Goal: Navigation & Orientation: Find specific page/section

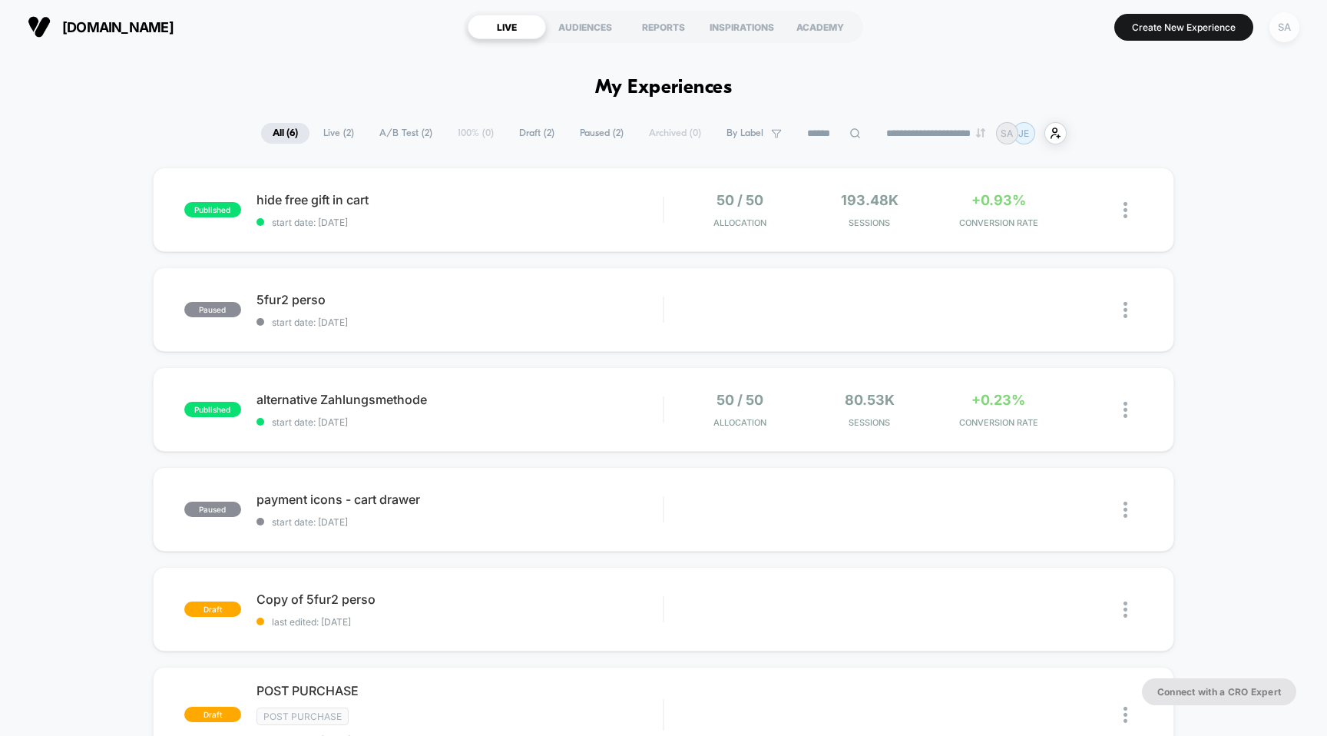
click at [1298, 25] on div "SA" at bounding box center [1284, 27] width 30 height 30
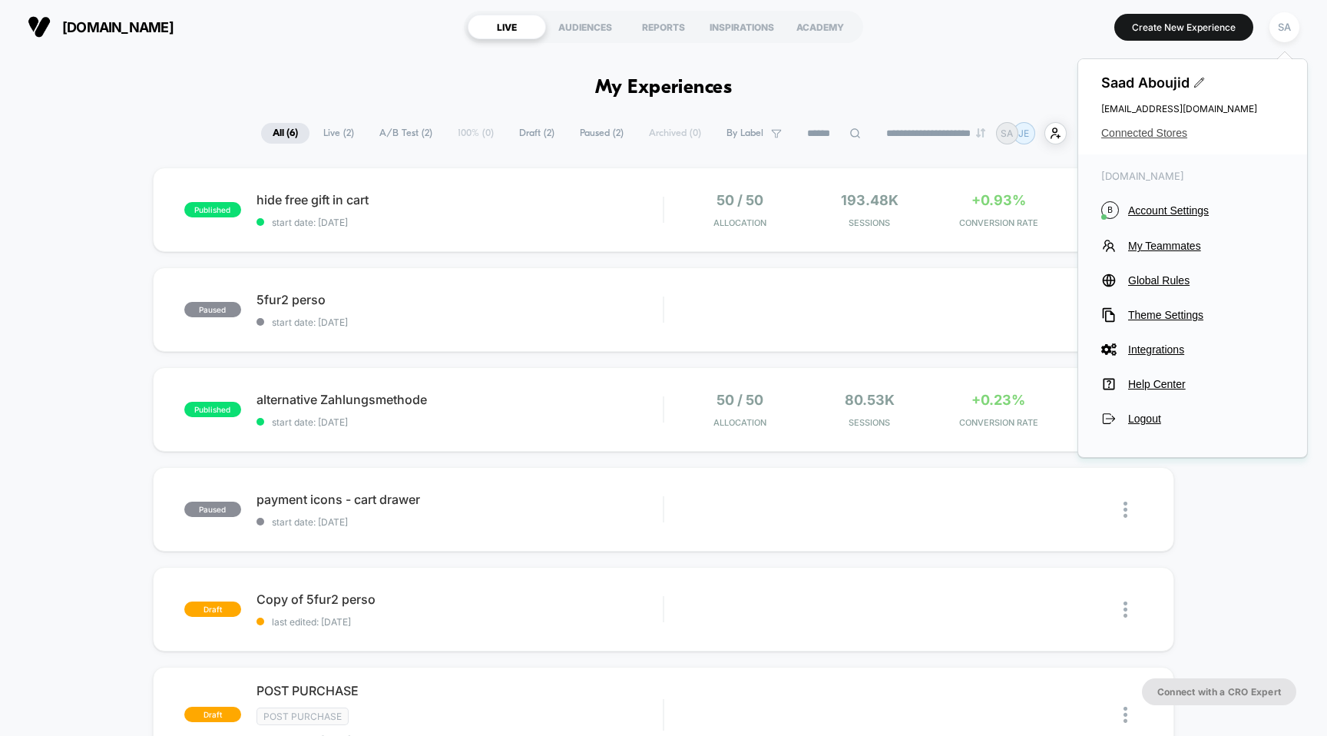
click at [1156, 132] on span "Connected Stores" at bounding box center [1192, 133] width 183 height 12
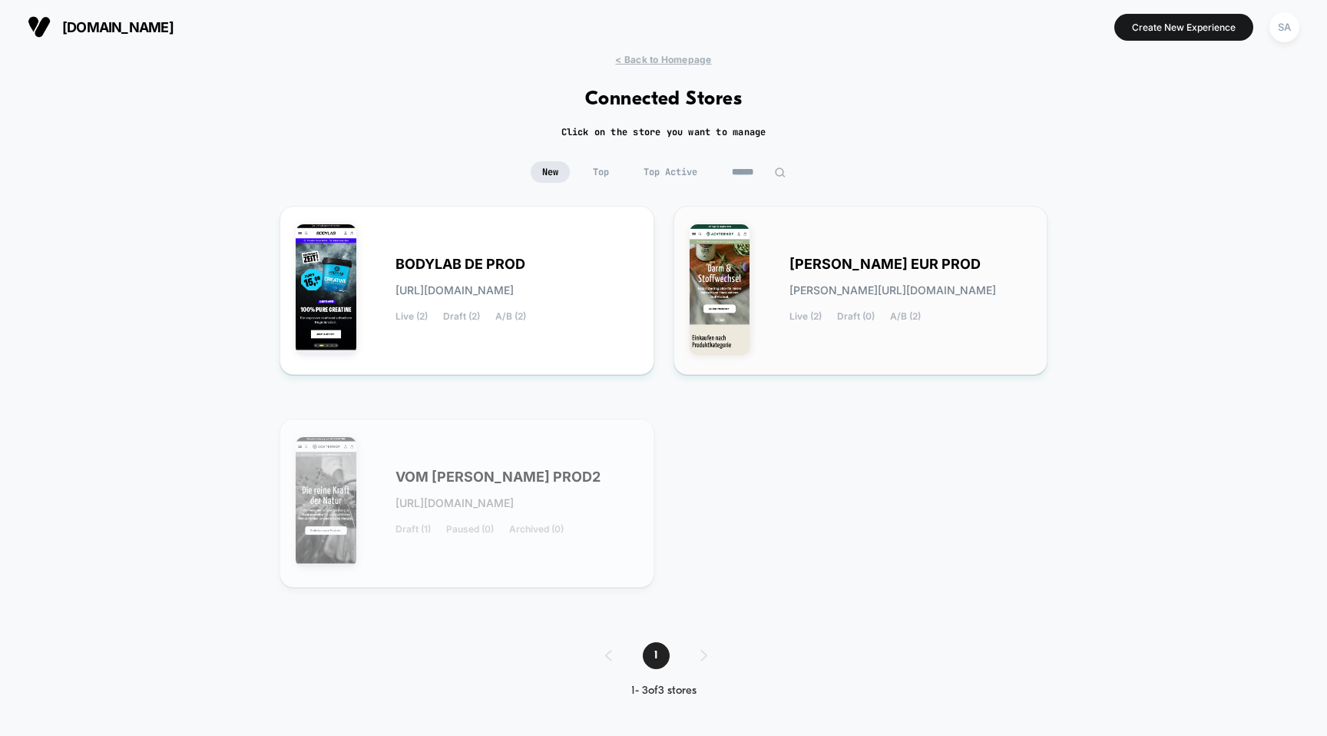
click at [753, 280] on div "[PERSON_NAME] EUR PROD [PERSON_NAME][URL][DOMAIN_NAME] Live (2) Draft (0) A/B (…" at bounding box center [861, 290] width 342 height 137
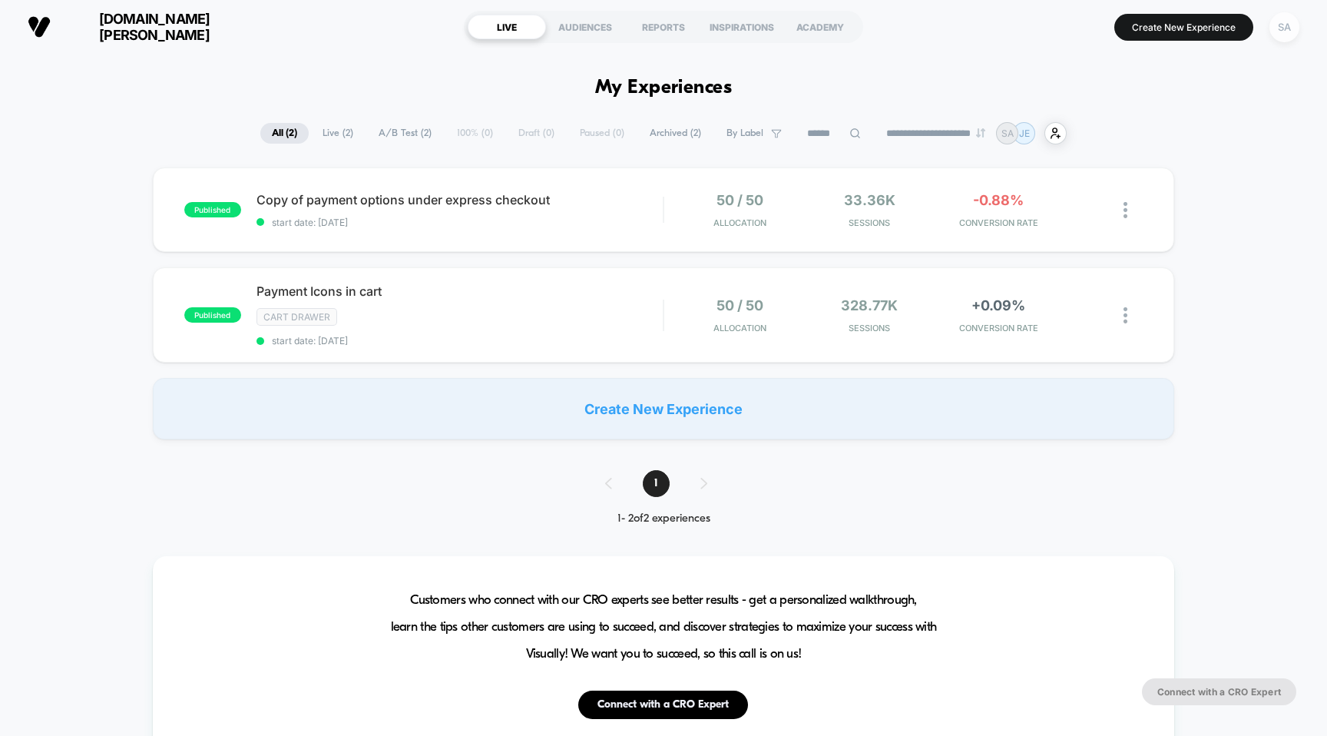
click at [1288, 33] on div "SA" at bounding box center [1284, 27] width 30 height 30
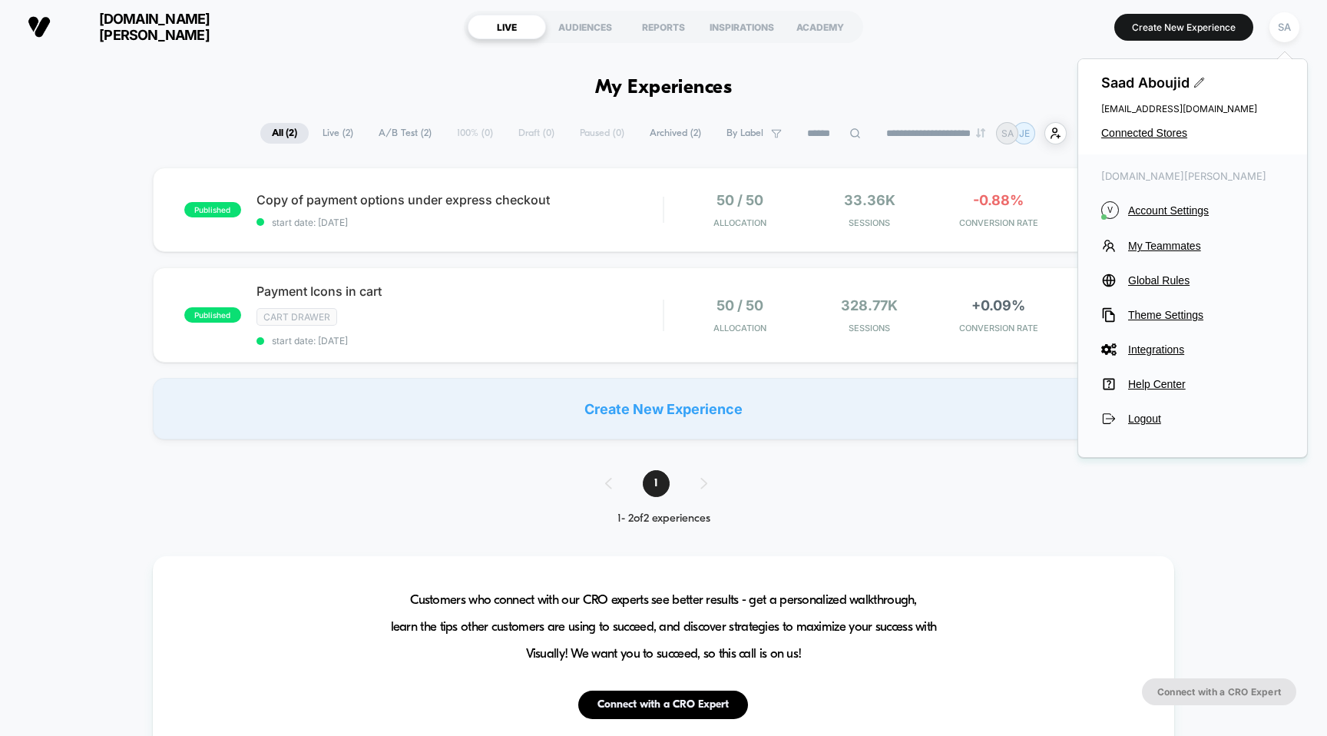
click at [1149, 141] on div "Saad Aboujid s.aboujid@vitafybrands.de Connected Stores" at bounding box center [1192, 106] width 229 height 95
click at [1159, 134] on span "Connected Stores" at bounding box center [1192, 133] width 183 height 12
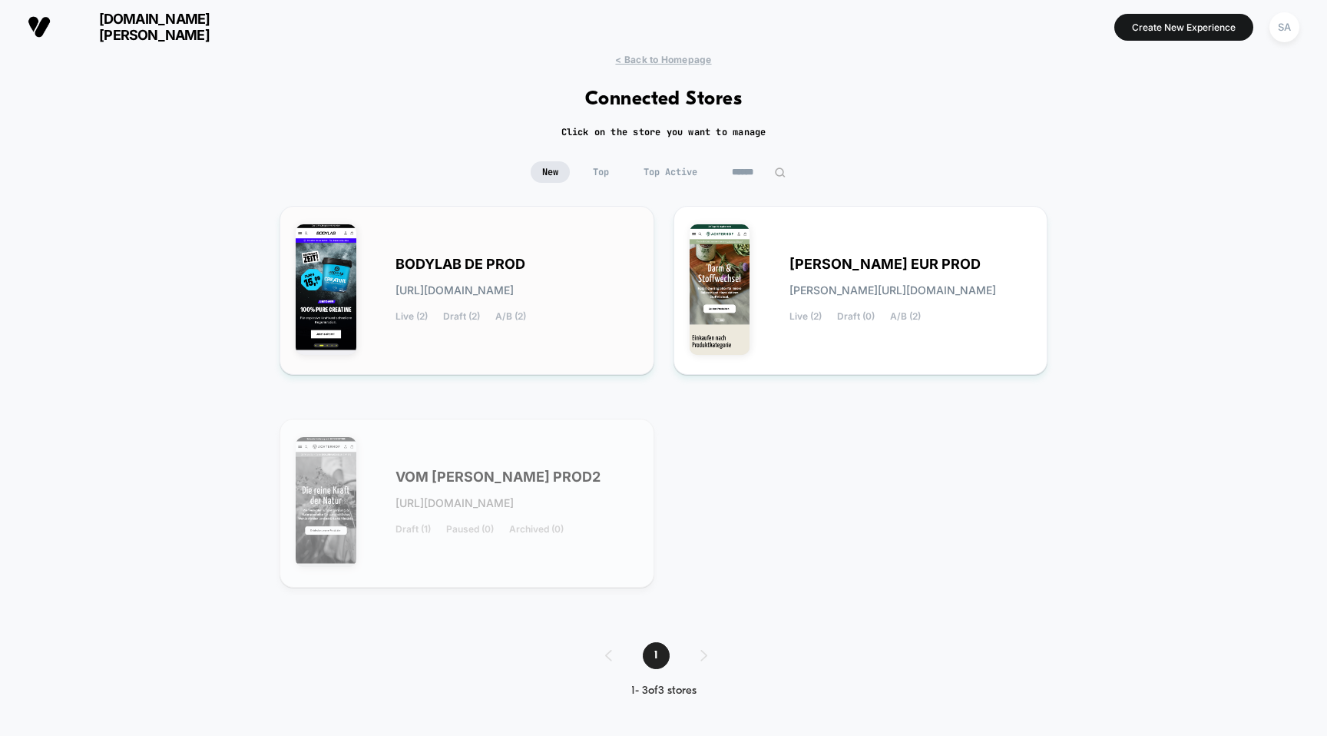
click at [438, 259] on span "BODYLAB DE PROD" at bounding box center [460, 264] width 130 height 11
